Goal: Browse casually: Explore the website without a specific task or goal

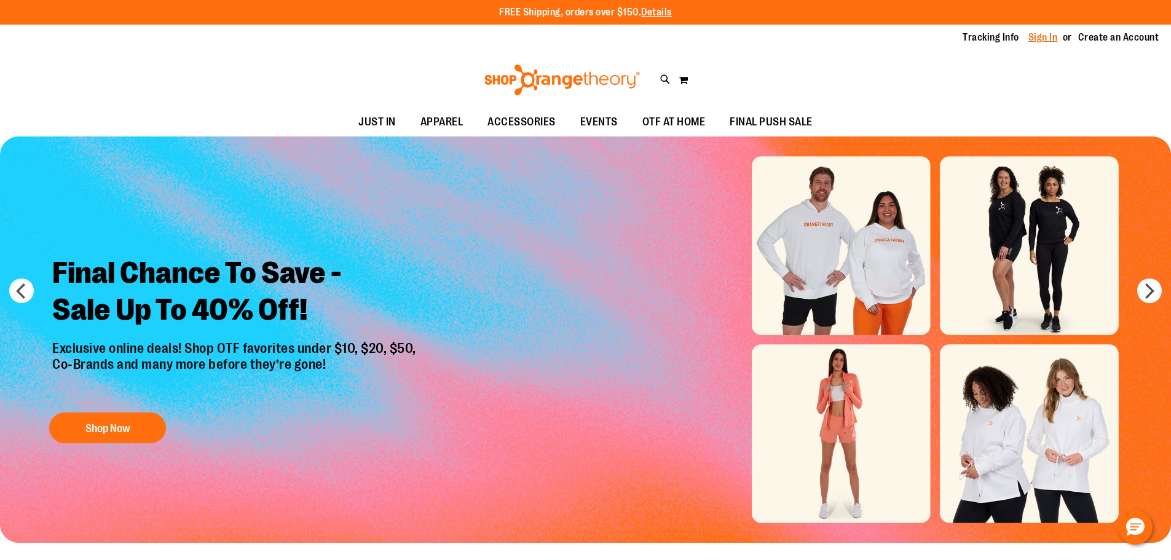
click at [1046, 37] on link "Sign In" at bounding box center [1043, 38] width 30 height 14
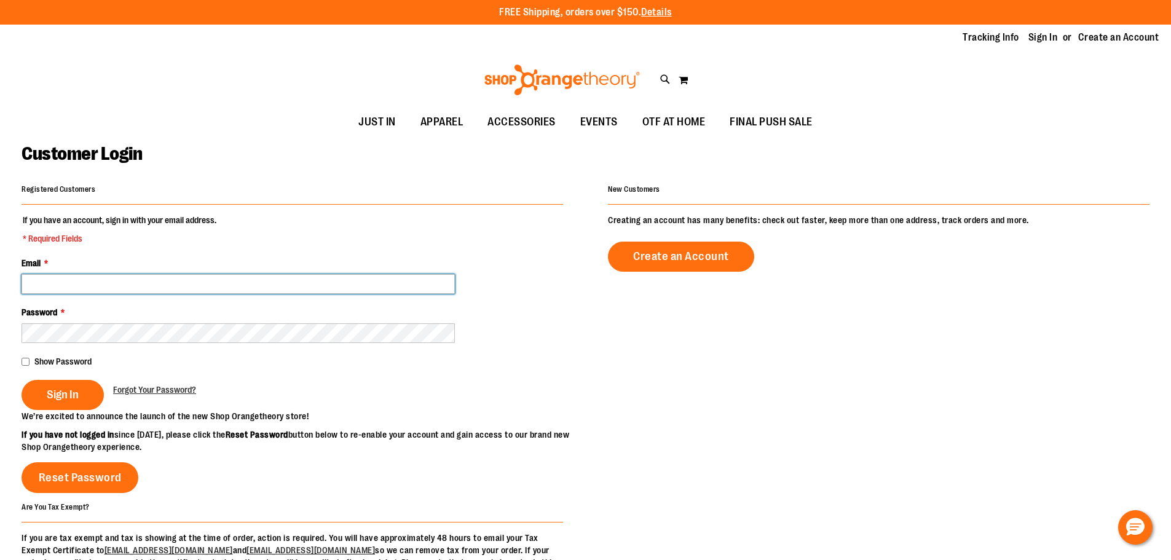
click at [76, 285] on input "Email *" at bounding box center [238, 284] width 433 height 20
type input "**********"
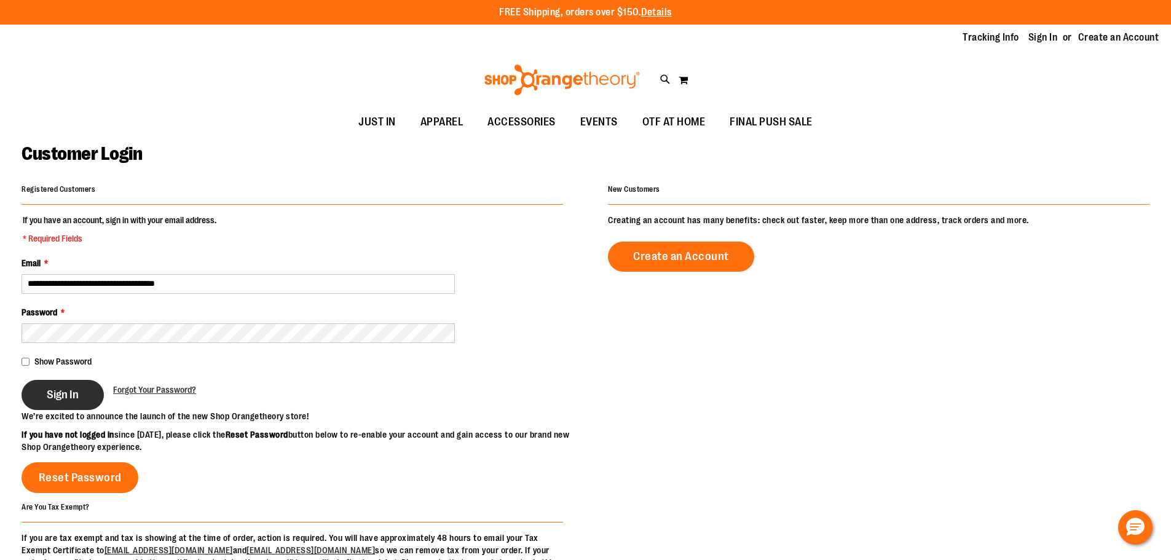
click at [76, 398] on span "Sign In" at bounding box center [63, 395] width 32 height 14
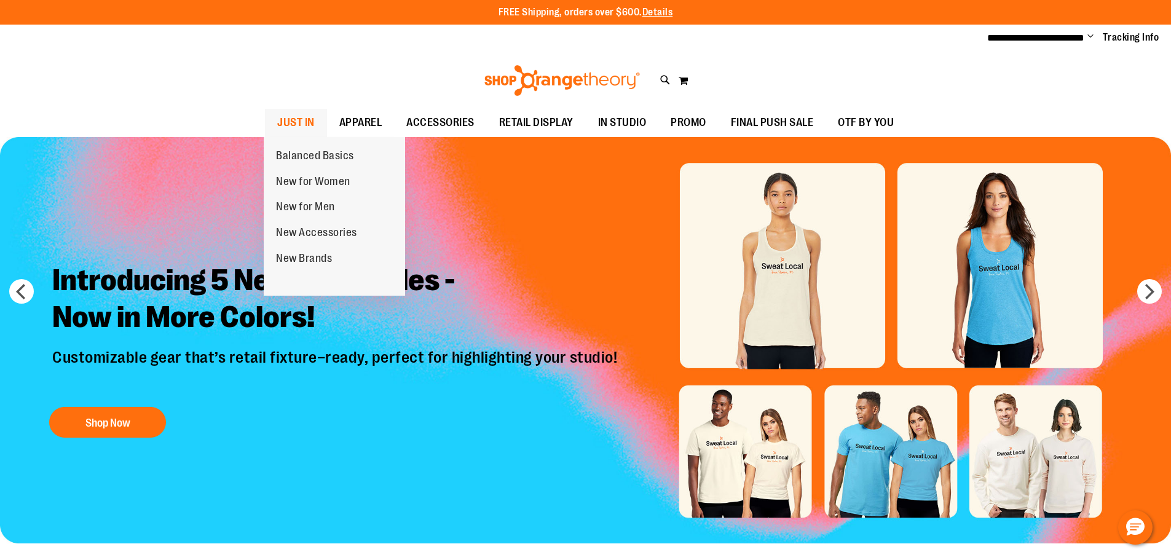
click at [301, 120] on span "JUST IN" at bounding box center [295, 123] width 37 height 28
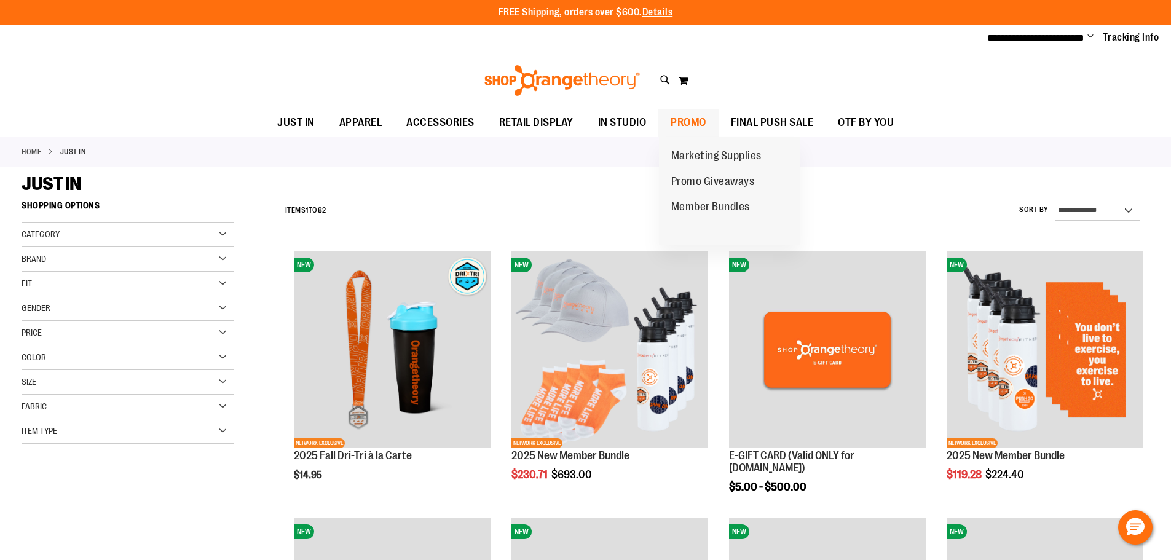
click at [680, 119] on span "PROMO" at bounding box center [689, 123] width 36 height 28
click at [685, 122] on span "PROMO" at bounding box center [689, 123] width 36 height 28
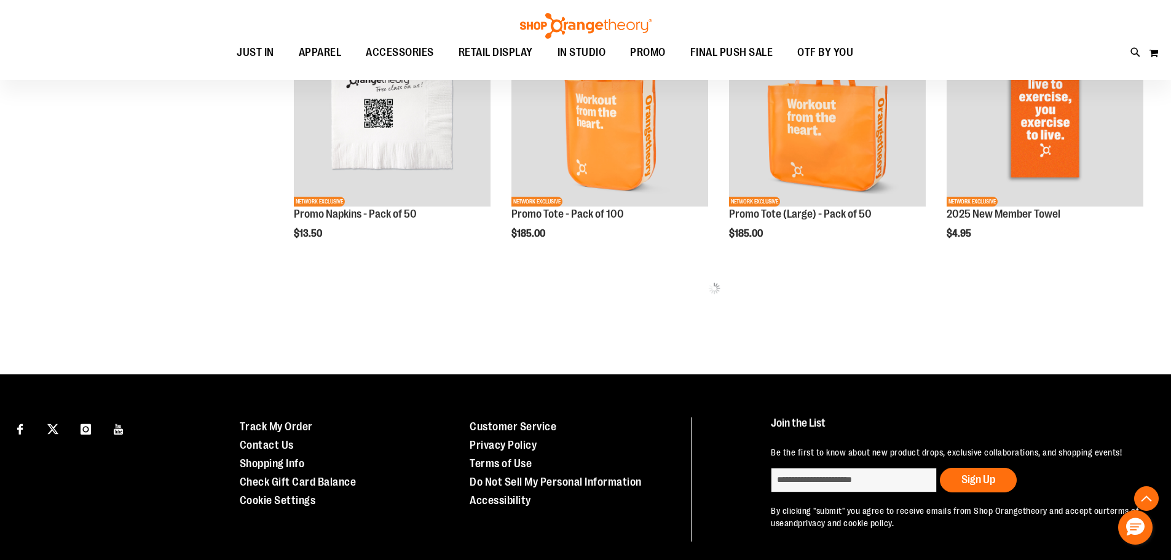
scroll to position [798, 0]
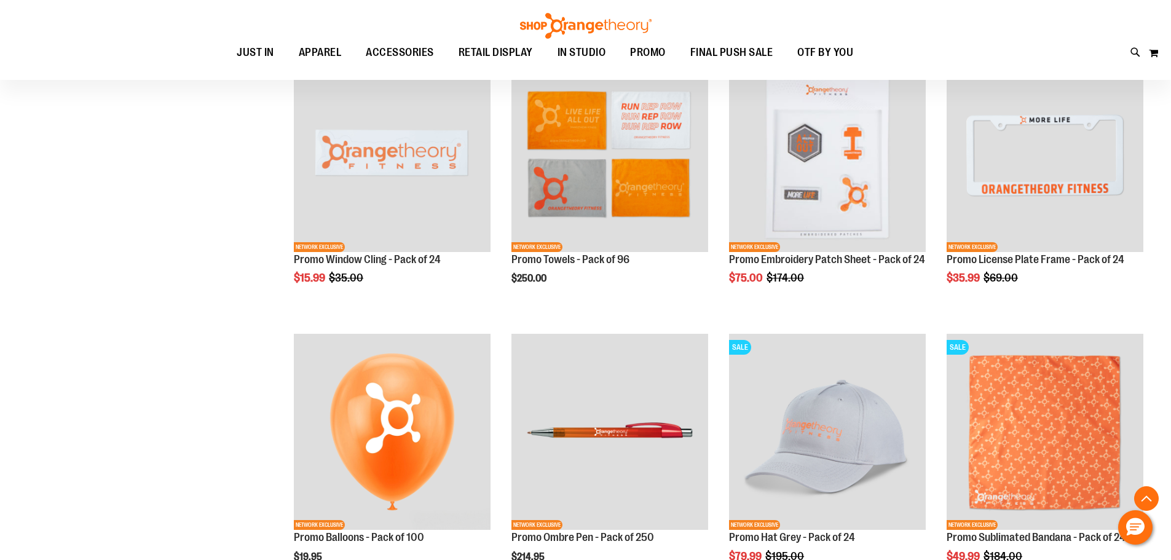
scroll to position [1413, 0]
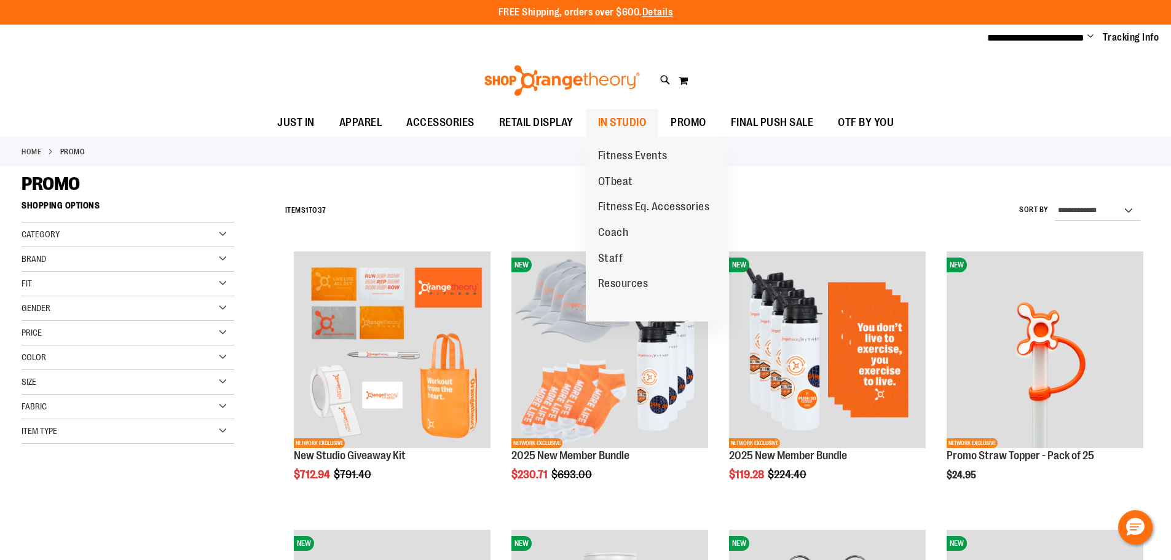
click at [622, 119] on span "IN STUDIO" at bounding box center [622, 123] width 49 height 28
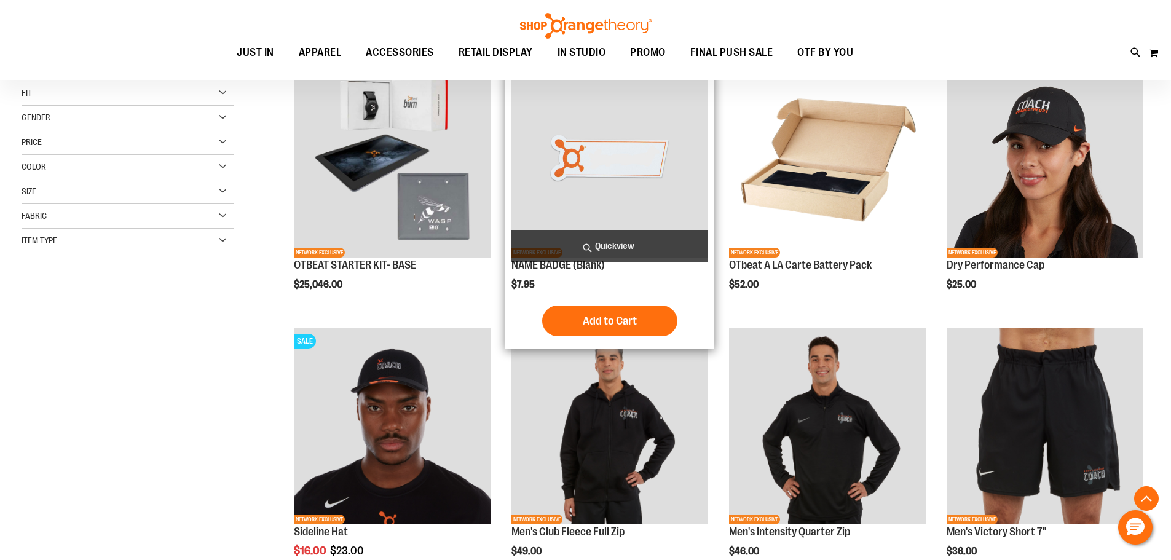
scroll to position [61, 0]
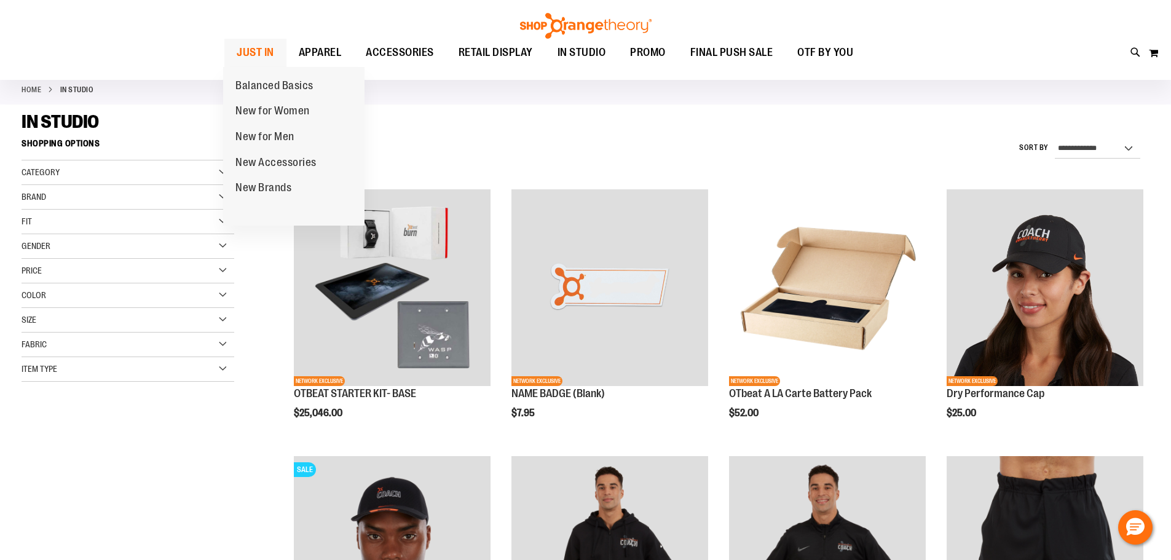
click at [251, 55] on span "JUST IN" at bounding box center [255, 53] width 37 height 28
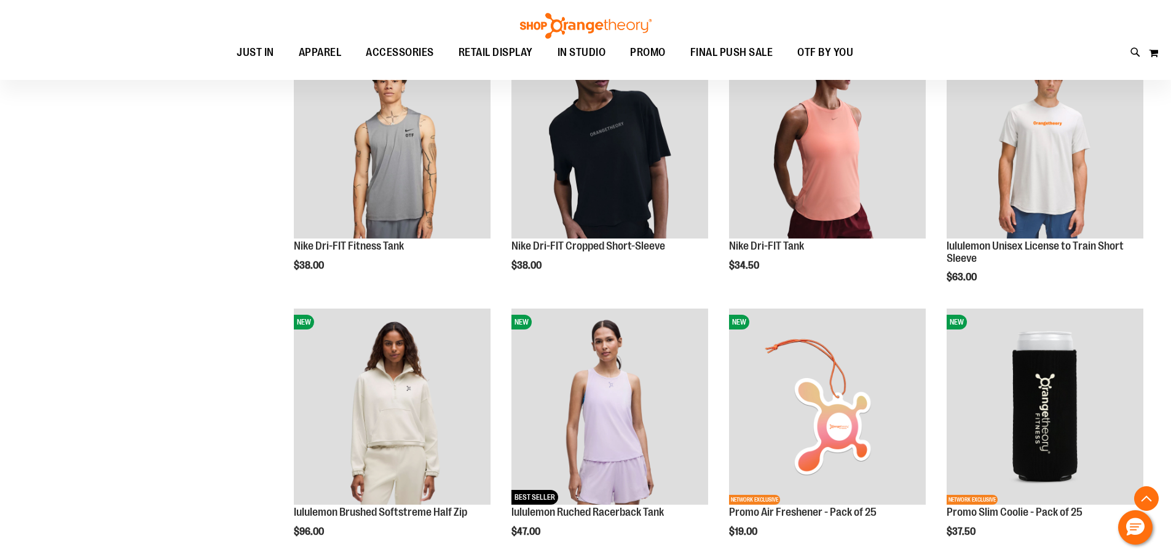
scroll to position [1414, 0]
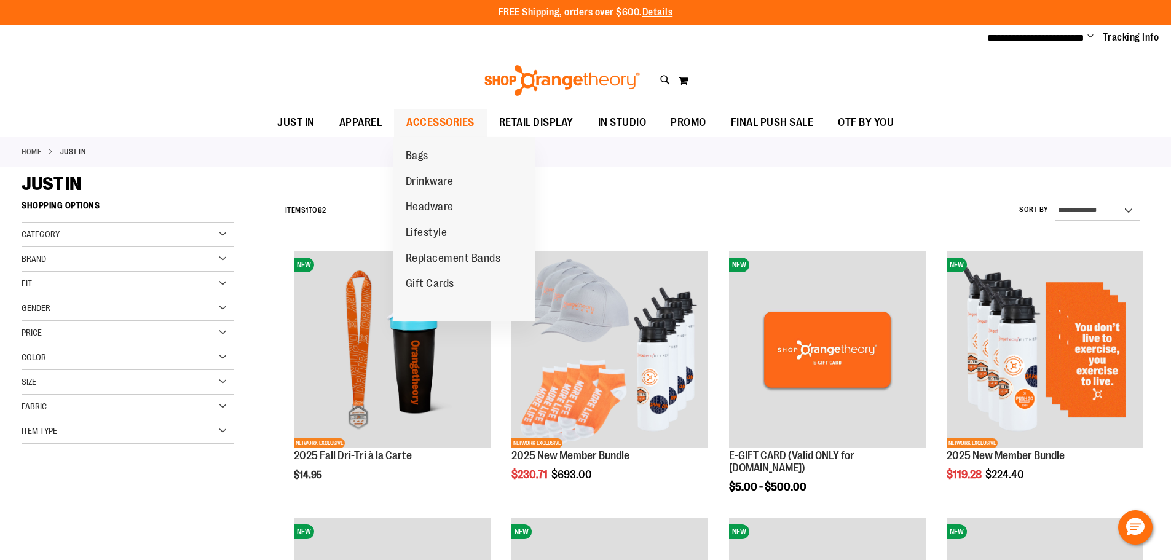
click at [443, 119] on span "ACCESSORIES" at bounding box center [440, 123] width 68 height 28
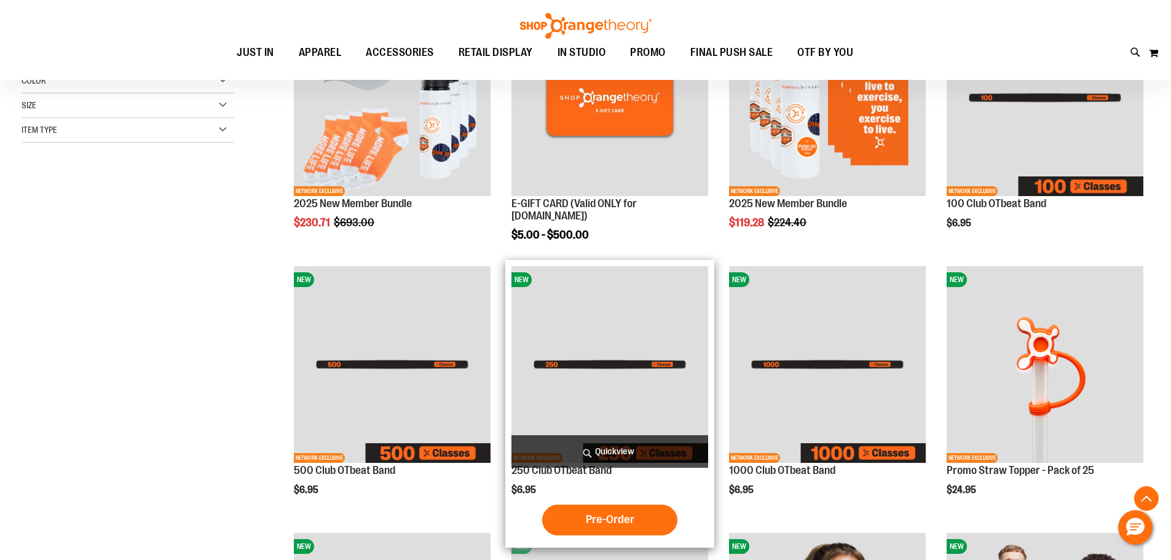
scroll to position [246, 0]
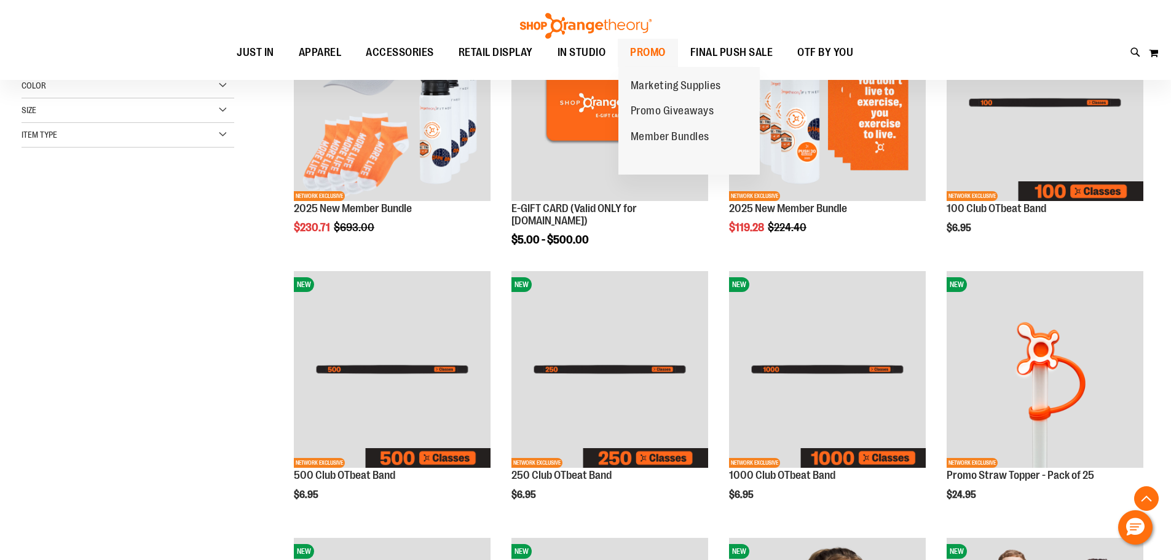
click at [658, 61] on span "PROMO" at bounding box center [648, 53] width 36 height 28
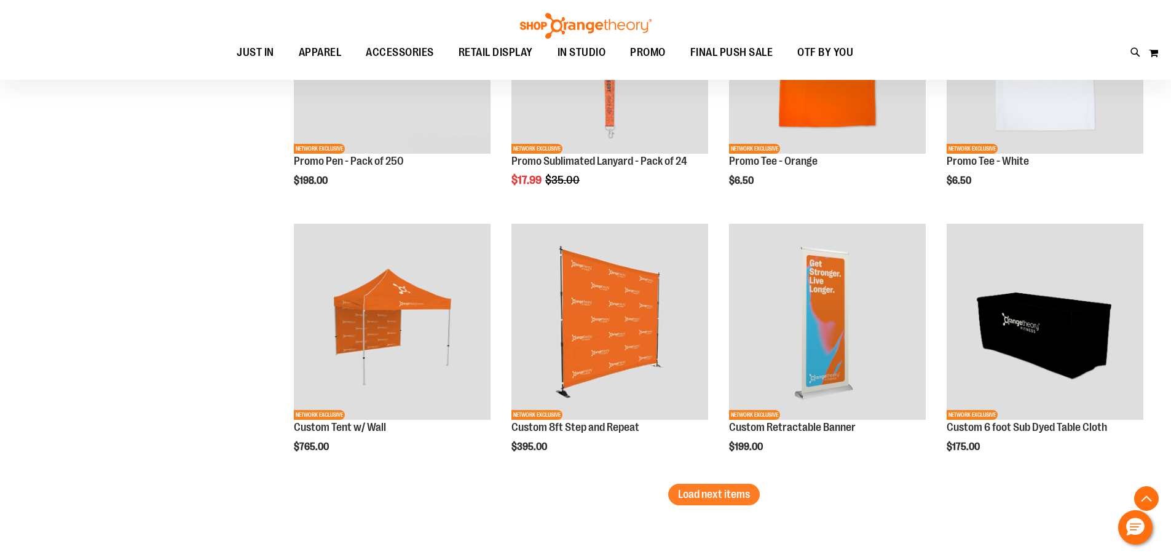
scroll to position [2274, 0]
